Goal: Register for event/course

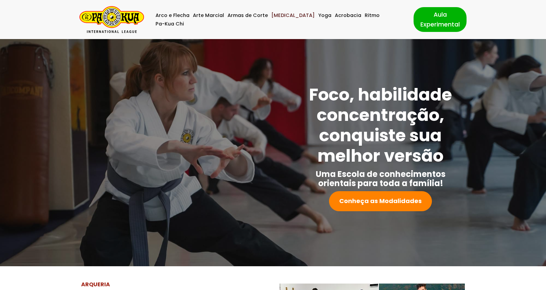
click at [285, 18] on link "[MEDICAL_DATA]" at bounding box center [292, 15] width 43 height 8
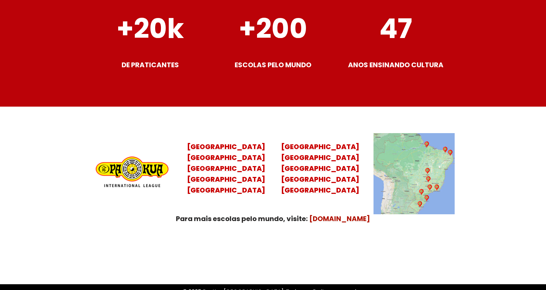
scroll to position [2638, 0]
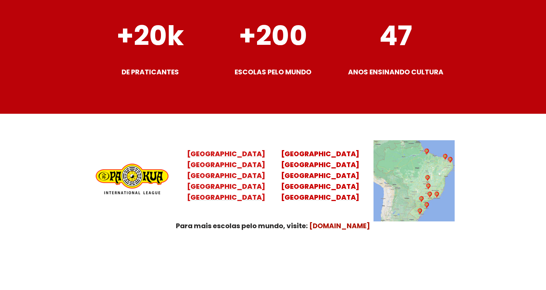
click at [218, 160] on mark "[GEOGRAPHIC_DATA] [GEOGRAPHIC_DATA] [GEOGRAPHIC_DATA] [GEOGRAPHIC_DATA]" at bounding box center [226, 181] width 78 height 42
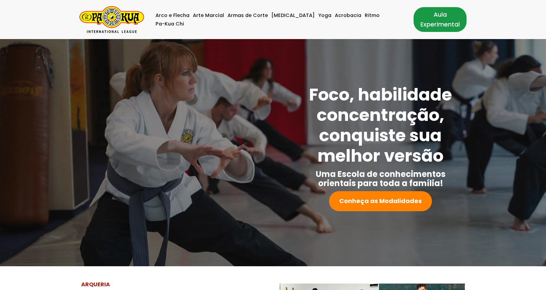
click at [435, 18] on link "Aula Experimental" at bounding box center [439, 19] width 53 height 24
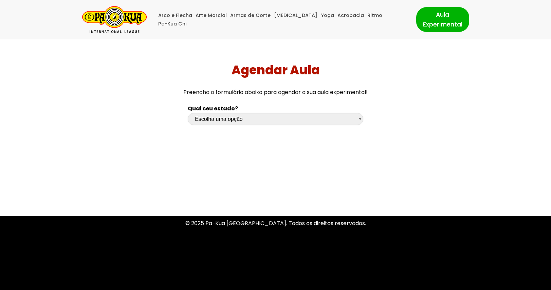
click at [292, 123] on select "Escolha uma opção Rio Grande do Sul Santa Catarina Paraná São Paulo Rio de Jane…" at bounding box center [275, 119] width 175 height 12
select select "sc"
click at [188, 113] on select "Escolha uma opção Rio Grande do Sul Santa Catarina Paraná São Paulo Rio de Jane…" at bounding box center [275, 119] width 175 height 12
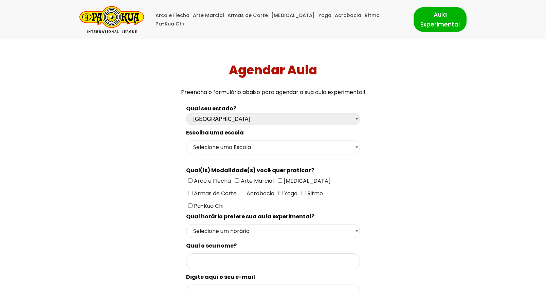
click at [232, 151] on select "Selecione uma Escola Florianópolis - Escola Pantanal Florianópolis - Escola Mau…" at bounding box center [272, 147] width 173 height 14
select select "Florianópolis - Escola Santa Mônica"
click at [186, 140] on select "Selecione uma Escola Florianópolis - Escola Pantanal Florianópolis - Escola Mau…" at bounding box center [272, 147] width 173 height 14
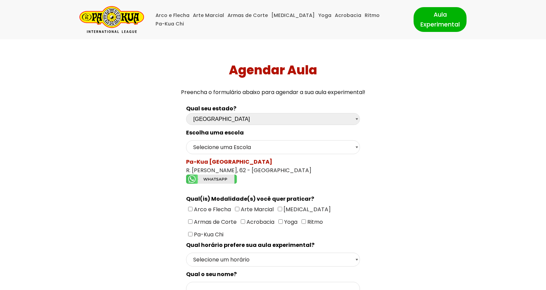
click at [215, 181] on img "Formulário de contacto" at bounding box center [211, 178] width 51 height 9
drag, startPoint x: 272, startPoint y: 21, endPoint x: 289, endPoint y: 23, distance: 17.1
click at [289, 20] on div "[MEDICAL_DATA]" at bounding box center [293, 15] width 46 height 8
copy link "[MEDICAL_DATA]"
